Goal: Find specific page/section: Find specific page/section

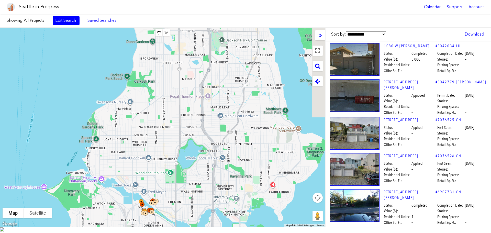
drag, startPoint x: 264, startPoint y: 71, endPoint x: 191, endPoint y: 170, distance: 123.2
click at [190, 175] on div at bounding box center [162, 128] width 325 height 200
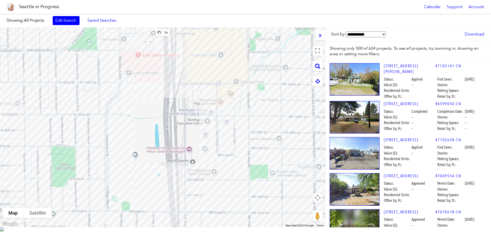
click at [206, 140] on div at bounding box center [162, 128] width 325 height 200
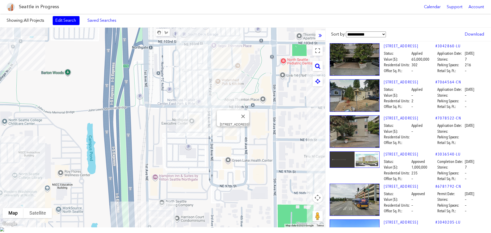
click at [231, 133] on div "[STREET_ADDRESS]" at bounding box center [162, 128] width 325 height 200
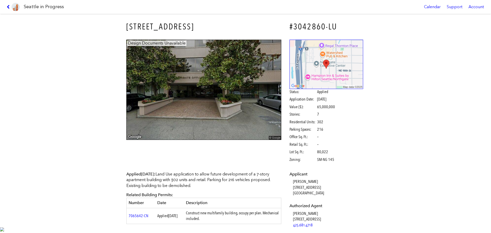
click at [191, 27] on h3 "[STREET_ADDRESS]" at bounding box center [203, 27] width 155 height 12
drag, startPoint x: 193, startPoint y: 28, endPoint x: 117, endPoint y: 27, distance: 76.5
click at [117, 27] on div "[STREET_ADDRESS] #3042860-LU Design Documents Unavailable Status: Applied Appli…" at bounding box center [245, 121] width 491 height 214
copy h3 "[STREET_ADDRESS]"
